Goal: Task Accomplishment & Management: Complete application form

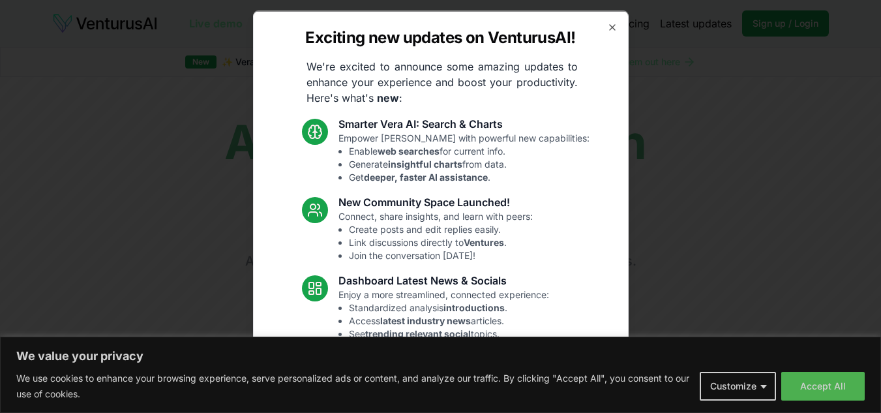
click at [603, 38] on div "Exciting new updates on VenturusAI! We're excited to announce some amazing upda…" at bounding box center [441, 206] width 376 height 392
click at [607, 29] on icon "button" at bounding box center [612, 27] width 10 height 10
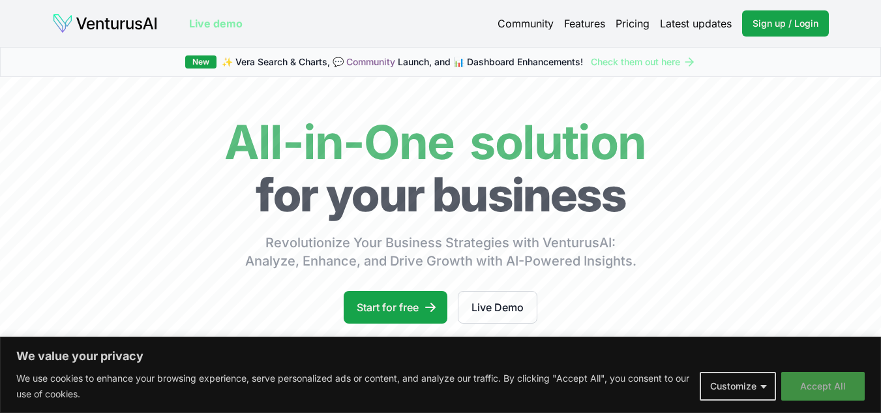
click at [791, 384] on button "Accept All" at bounding box center [824, 386] width 84 height 29
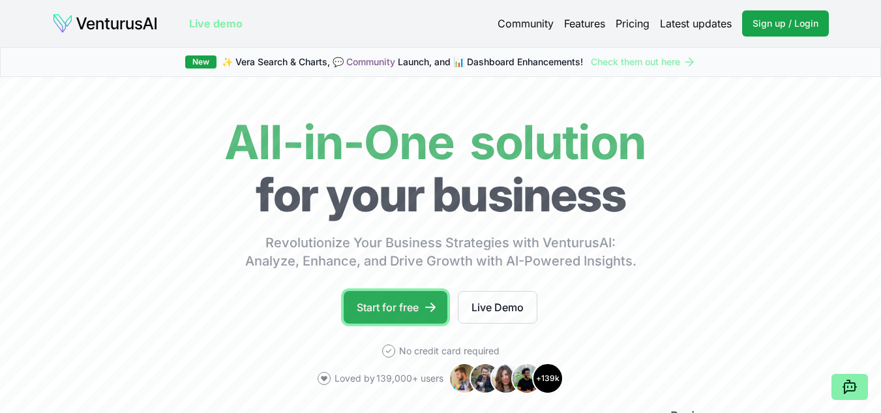
click at [418, 322] on link "Start for free" at bounding box center [396, 307] width 104 height 33
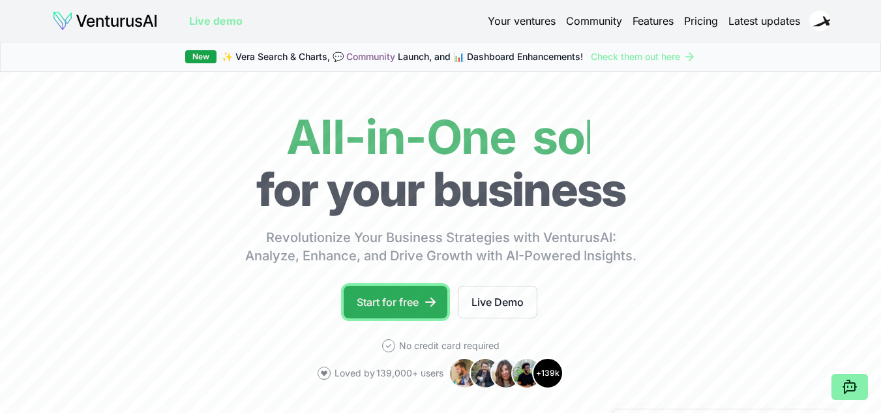
click at [398, 305] on link "Start for free" at bounding box center [396, 302] width 104 height 33
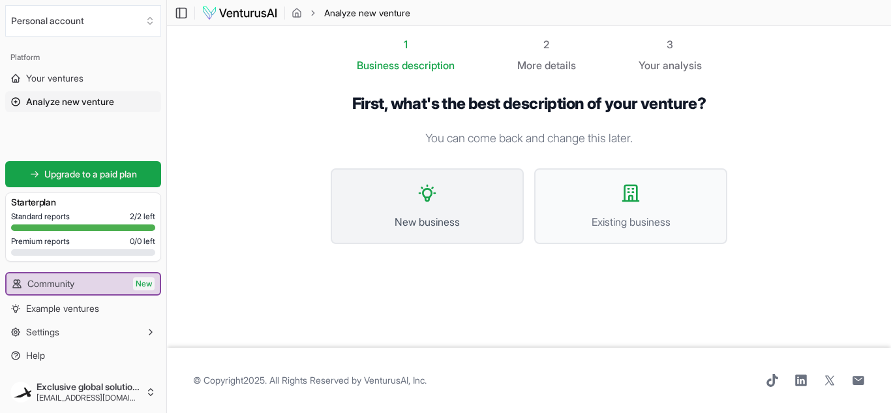
click at [465, 204] on button "New business" at bounding box center [427, 206] width 193 height 76
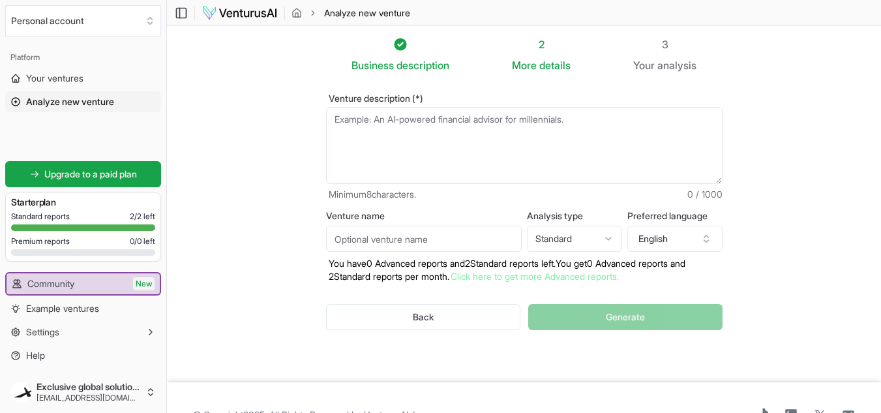
click at [430, 154] on textarea "Venture description (*)" at bounding box center [524, 145] width 397 height 77
paste textarea "**RentlyX** is a peer-to-peer and B2B rental marketplace where people can rent …"
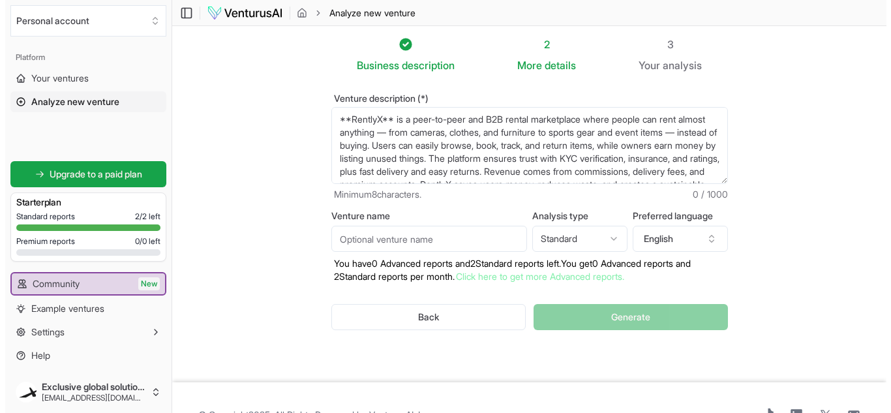
scroll to position [33, 0]
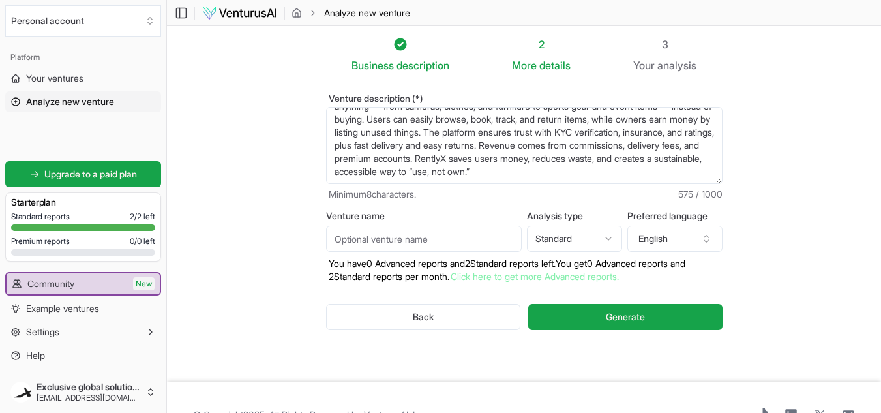
type textarea "**RentlyX** is a peer-to-peer and B2B rental marketplace where people can rent …"
click at [483, 237] on input "Venture name" at bounding box center [424, 239] width 196 height 26
type input "RentlyX"
click at [615, 238] on html "We value your privacy We use cookies to enhance your browsing experience, serve…" at bounding box center [440, 206] width 881 height 413
select select "advanced"
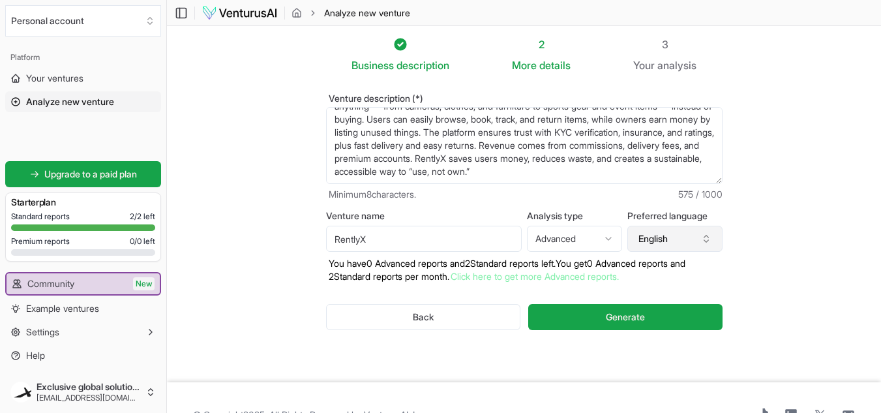
click at [676, 240] on button "English" at bounding box center [675, 239] width 95 height 26
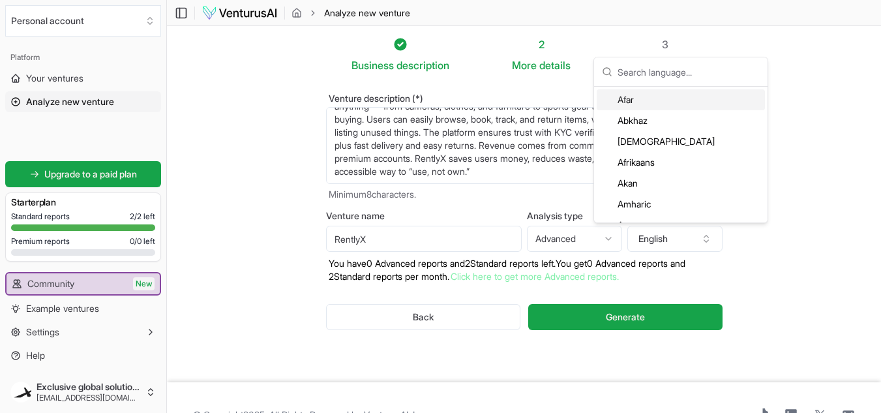
click at [749, 246] on section "Business description 2 More details 3 Your analysis Venture description (*) **R…" at bounding box center [524, 204] width 714 height 356
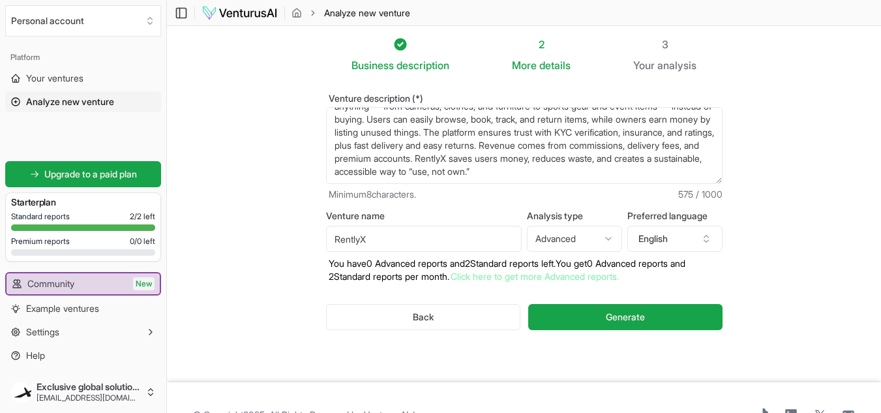
click at [544, 277] on link "Click here to get more Advanced reports." at bounding box center [535, 276] width 168 height 11
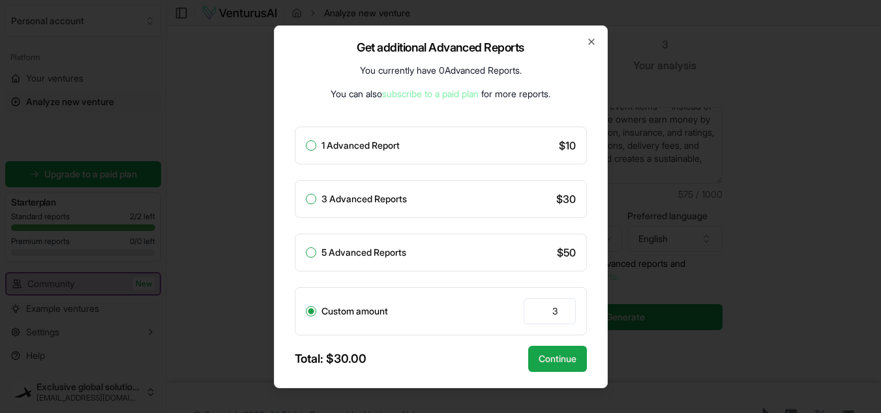
click at [594, 35] on div "Get additional Advanced Reports You currently have 0 Advanced Reports . You can…" at bounding box center [441, 206] width 334 height 363
click at [594, 37] on icon "button" at bounding box center [592, 42] width 10 height 10
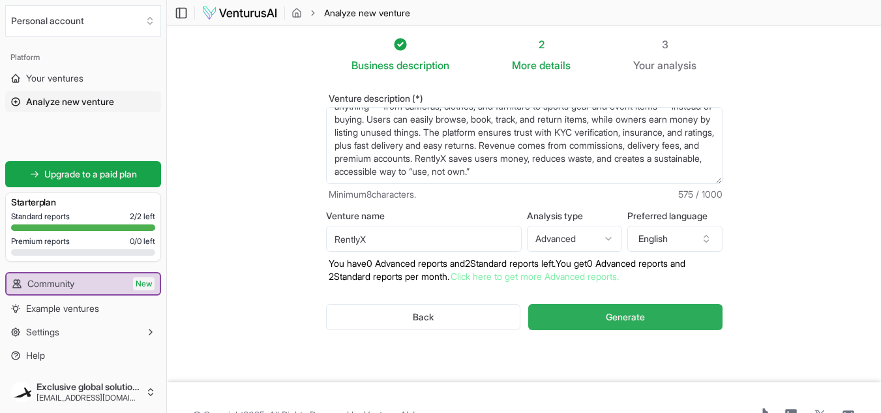
click at [643, 322] on span "Generate" at bounding box center [625, 317] width 39 height 13
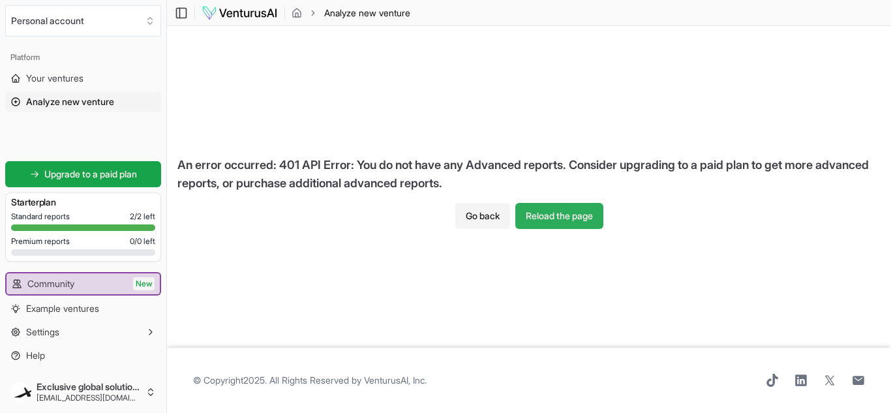
click at [545, 225] on button "Reload the page" at bounding box center [559, 216] width 88 height 26
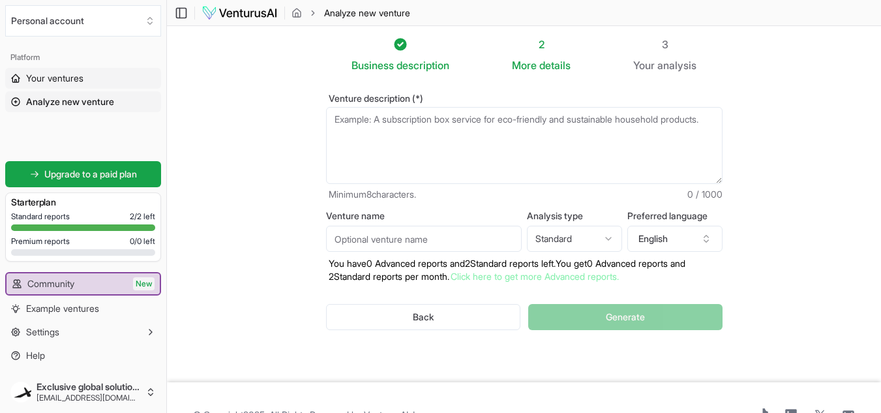
click at [52, 77] on span "Your ventures" at bounding box center [54, 78] width 57 height 13
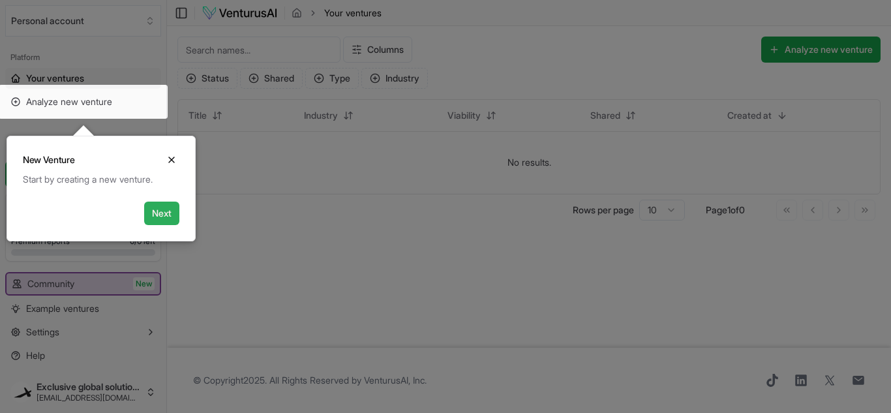
click at [176, 211] on button "Next" at bounding box center [161, 213] width 35 height 23
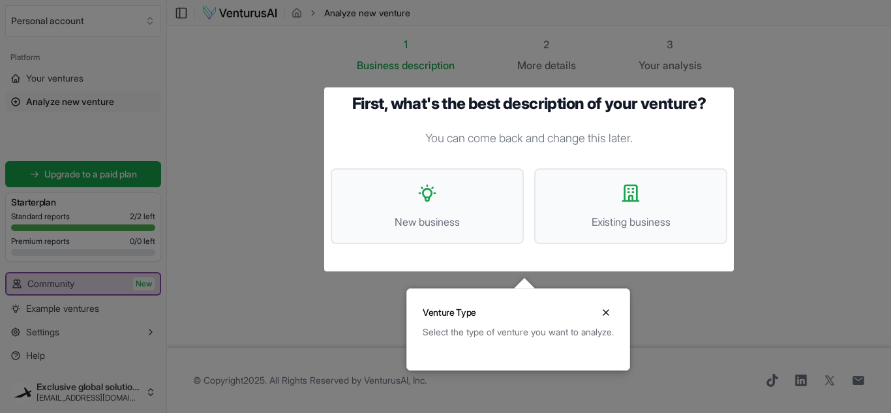
click at [630, 316] on div "Venture Type Close" at bounding box center [518, 307] width 222 height 37
click at [612, 312] on button "Close" at bounding box center [606, 313] width 16 height 16
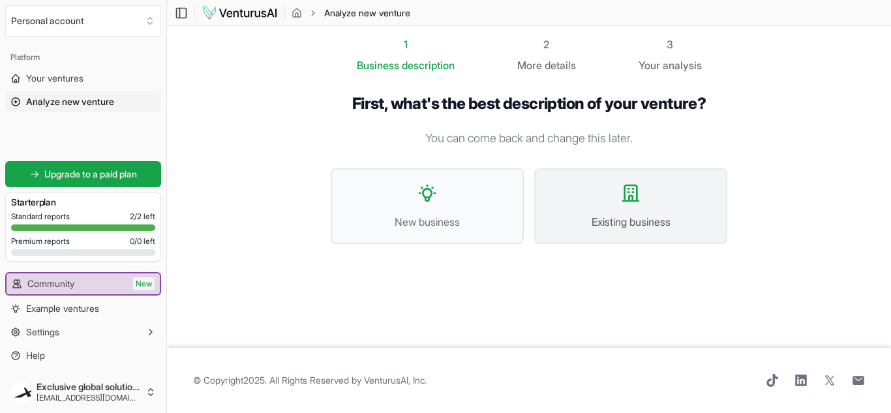
click at [620, 218] on span "Existing business" at bounding box center [631, 222] width 164 height 16
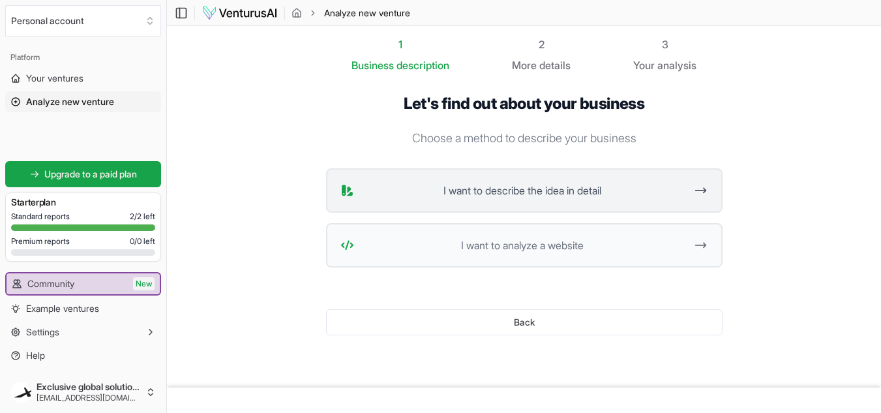
click at [497, 200] on button "I want to describe the idea in detail" at bounding box center [524, 190] width 397 height 44
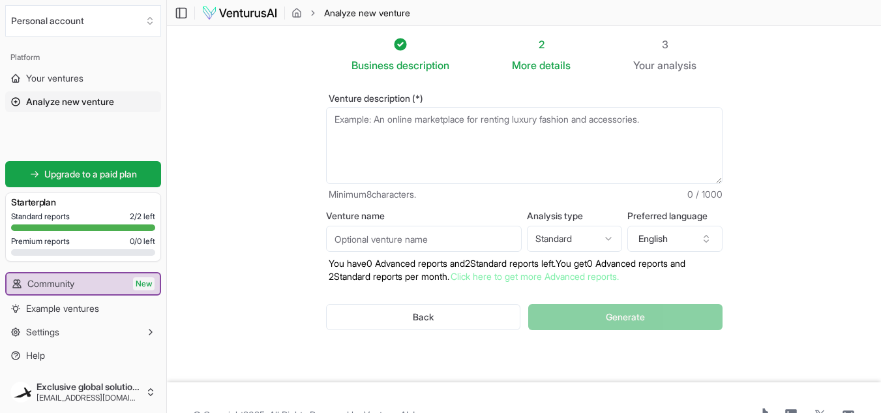
click at [426, 161] on textarea "Venture description (*)" at bounding box center [524, 145] width 397 height 77
click at [853, 226] on section "Business description 2 More details 3 Your analysis Venture description (*) Min…" at bounding box center [524, 204] width 714 height 356
click at [632, 142] on textarea "Venture description (*)" at bounding box center [524, 145] width 397 height 77
paste textarea "**RentlyX** is a peer-to-peer and B2B rental marketplace where people can rent …"
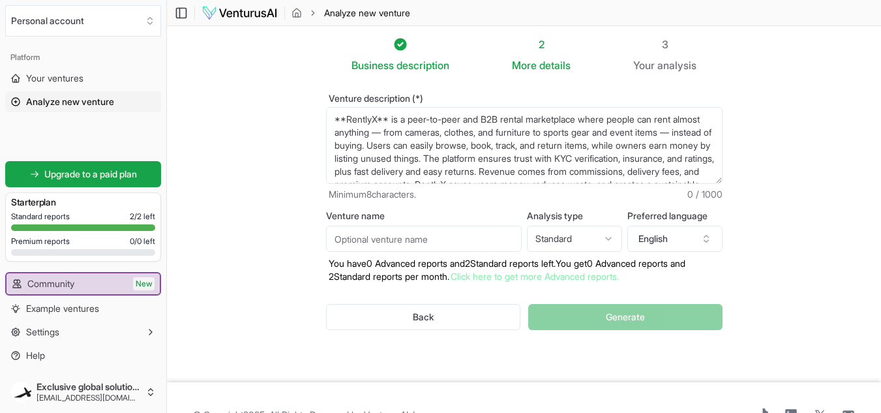
scroll to position [33, 0]
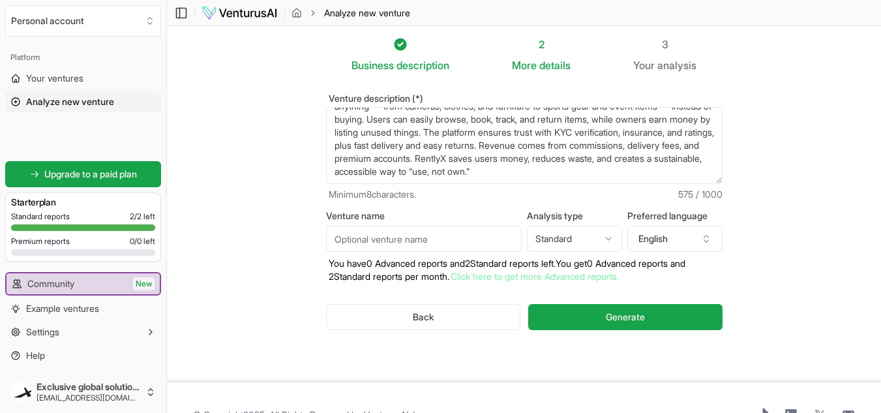
type textarea "**RentlyX** is a peer-to-peer and B2B rental marketplace where people can rent …"
click at [470, 255] on div "Venture name Analysis type Standard Advanced Standard Preferred language Englis…" at bounding box center [524, 247] width 397 height 72
click at [461, 242] on input "Venture name" at bounding box center [424, 239] width 196 height 26
type input "RentlyX"
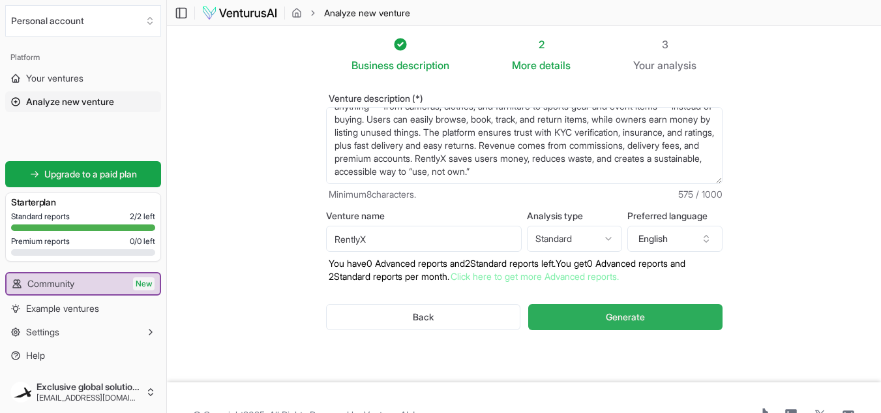
click at [615, 320] on span "Generate" at bounding box center [625, 317] width 39 height 13
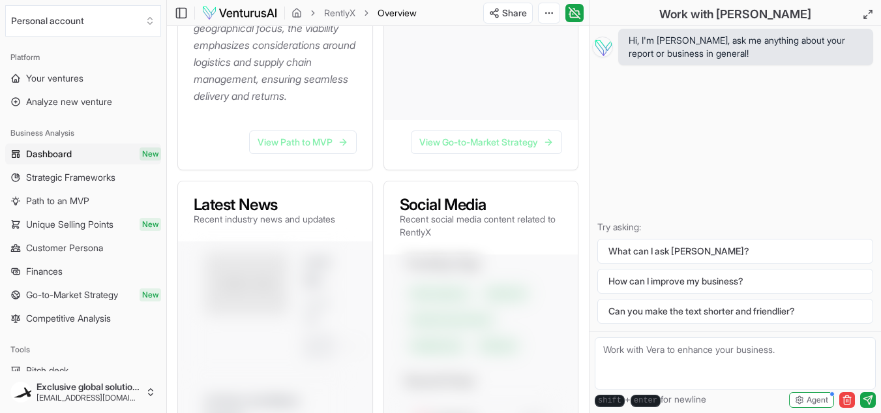
scroll to position [796, 0]
click at [436, 153] on link "View Go-to-Market Strategy" at bounding box center [486, 141] width 151 height 23
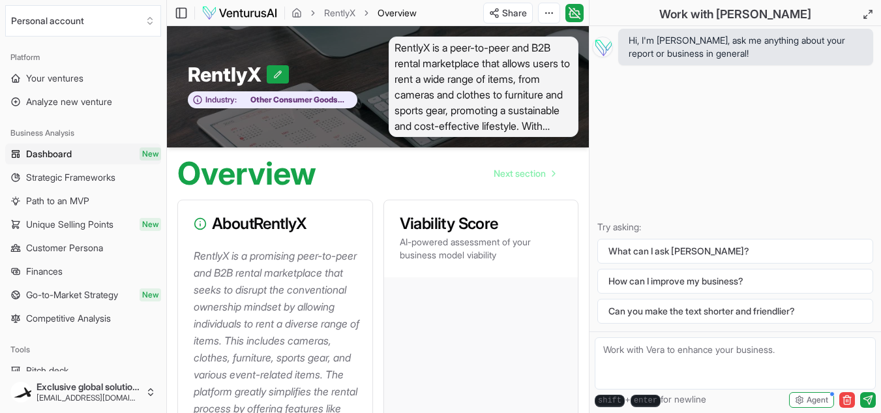
scroll to position [796, 0]
